Goal: Task Accomplishment & Management: Use online tool/utility

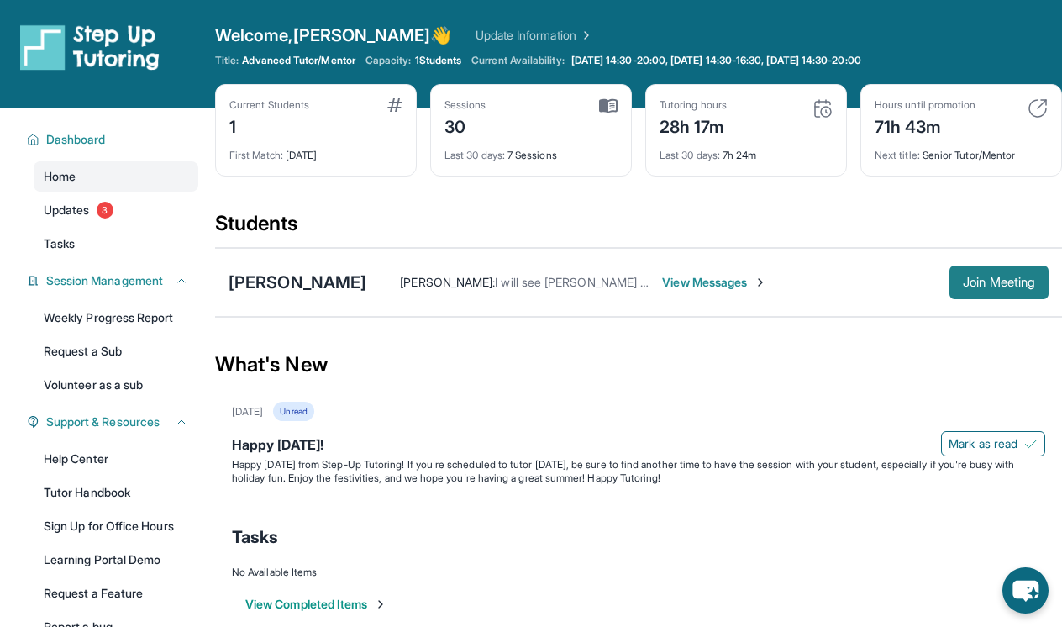
click at [978, 281] on span "Join Meeting" at bounding box center [999, 282] width 72 height 10
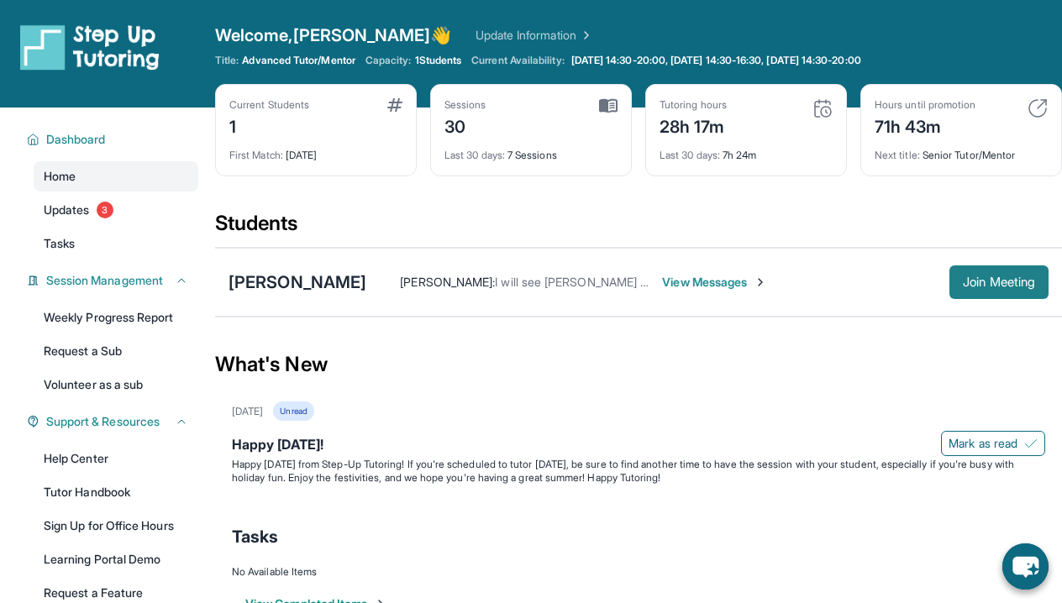
click at [984, 285] on span "Join Meeting" at bounding box center [999, 282] width 72 height 10
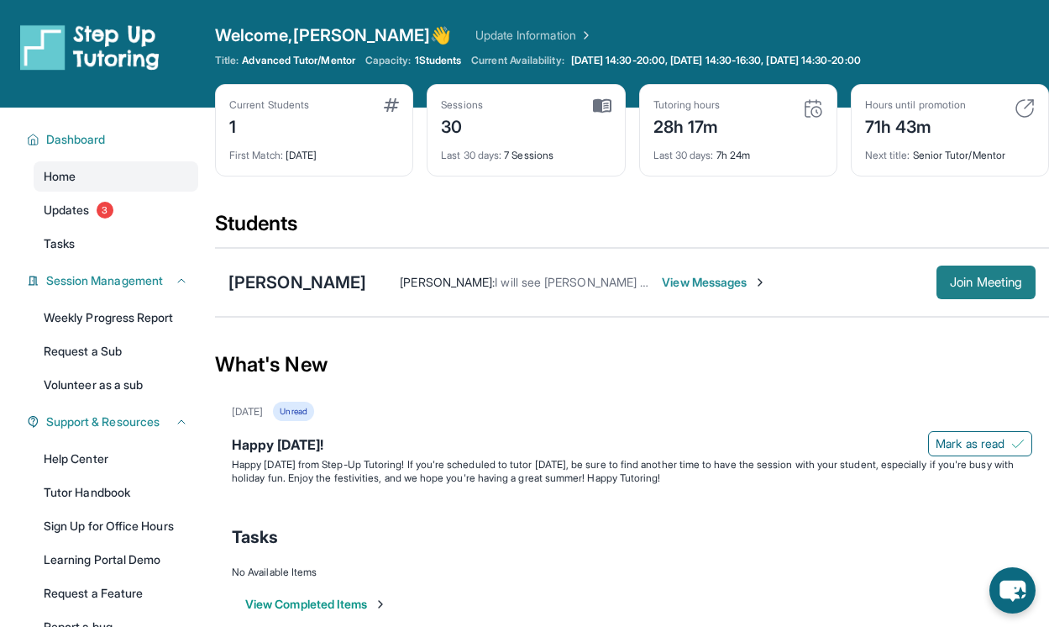
click at [986, 281] on span "Join Meeting" at bounding box center [986, 282] width 72 height 10
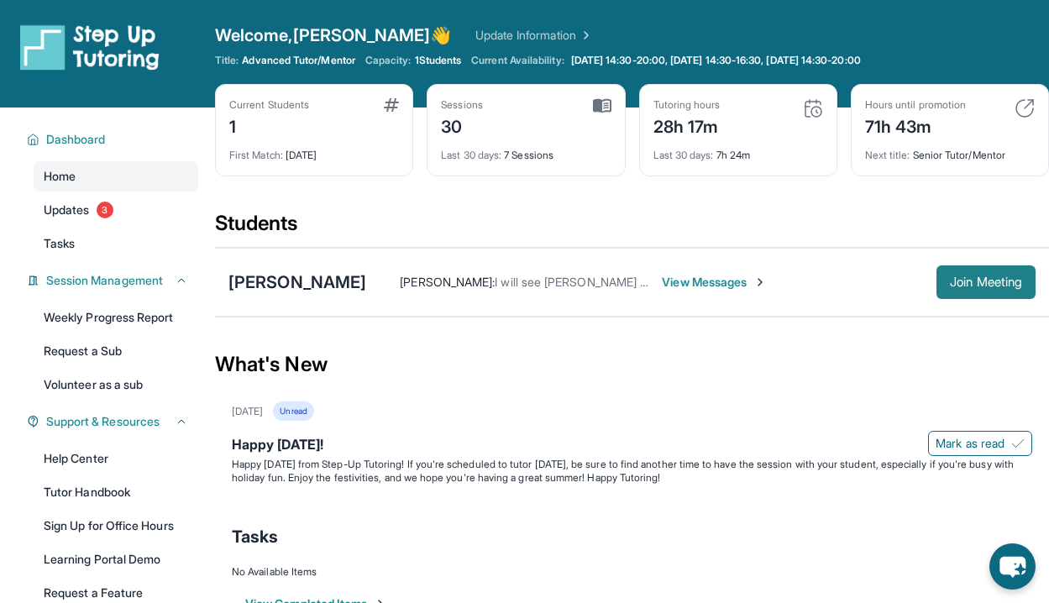
click at [997, 281] on span "Join Meeting" at bounding box center [986, 282] width 72 height 10
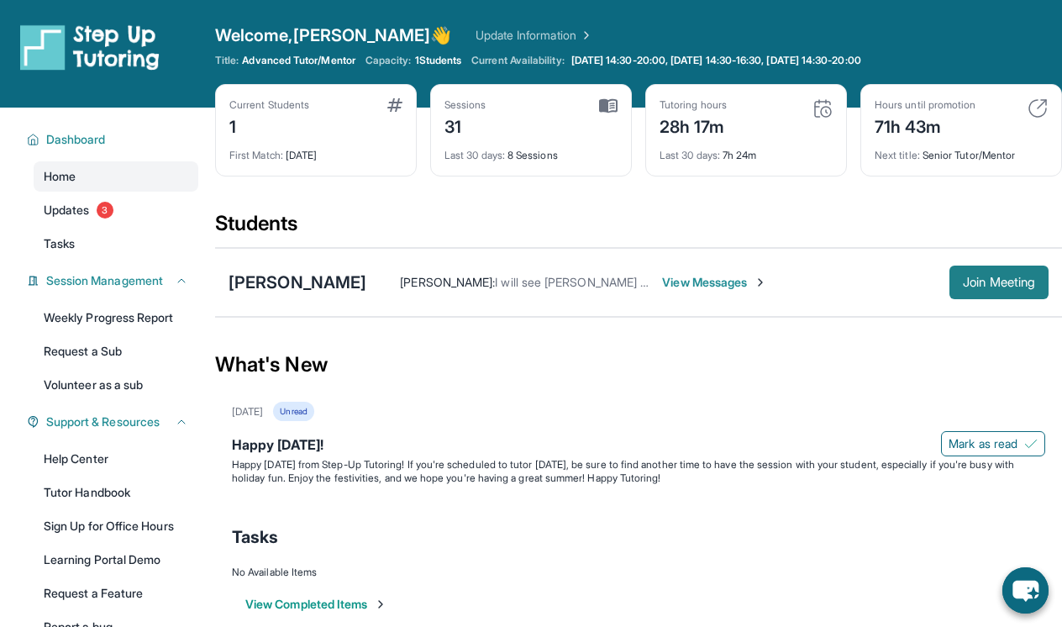
click at [1001, 280] on span "Join Meeting" at bounding box center [999, 282] width 72 height 10
